Goal: Task Accomplishment & Management: Use online tool/utility

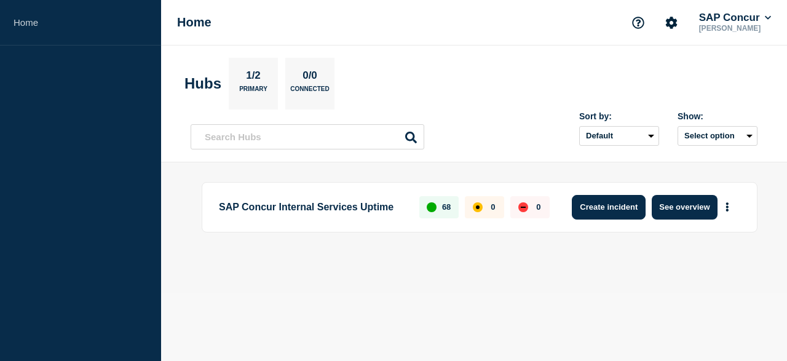
click at [614, 211] on button "Create incident" at bounding box center [609, 207] width 74 height 25
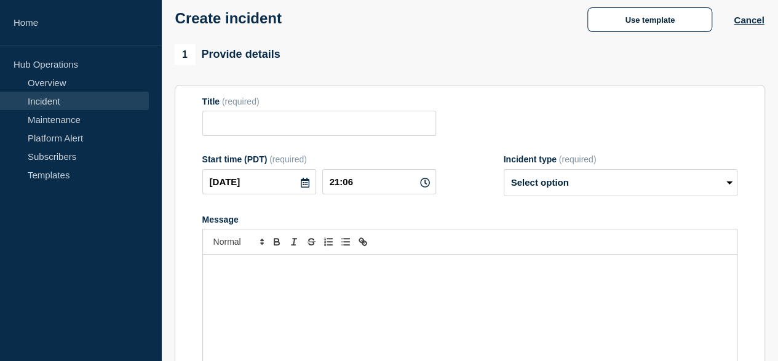
scroll to position [123, 0]
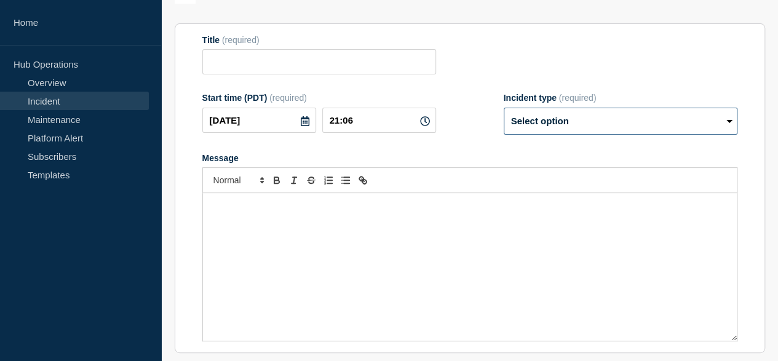
click at [730, 124] on select "Select option Investigating Identified Monitoring" at bounding box center [621, 121] width 234 height 27
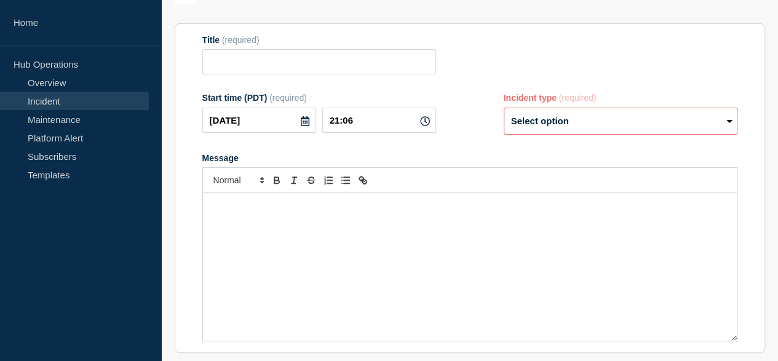
click at [466, 154] on form "Title (required) Start time (PDT) (required) [DATE] 21:06 Incident type (requir…" at bounding box center [469, 188] width 535 height 307
